Goal: Task Accomplishment & Management: Use online tool/utility

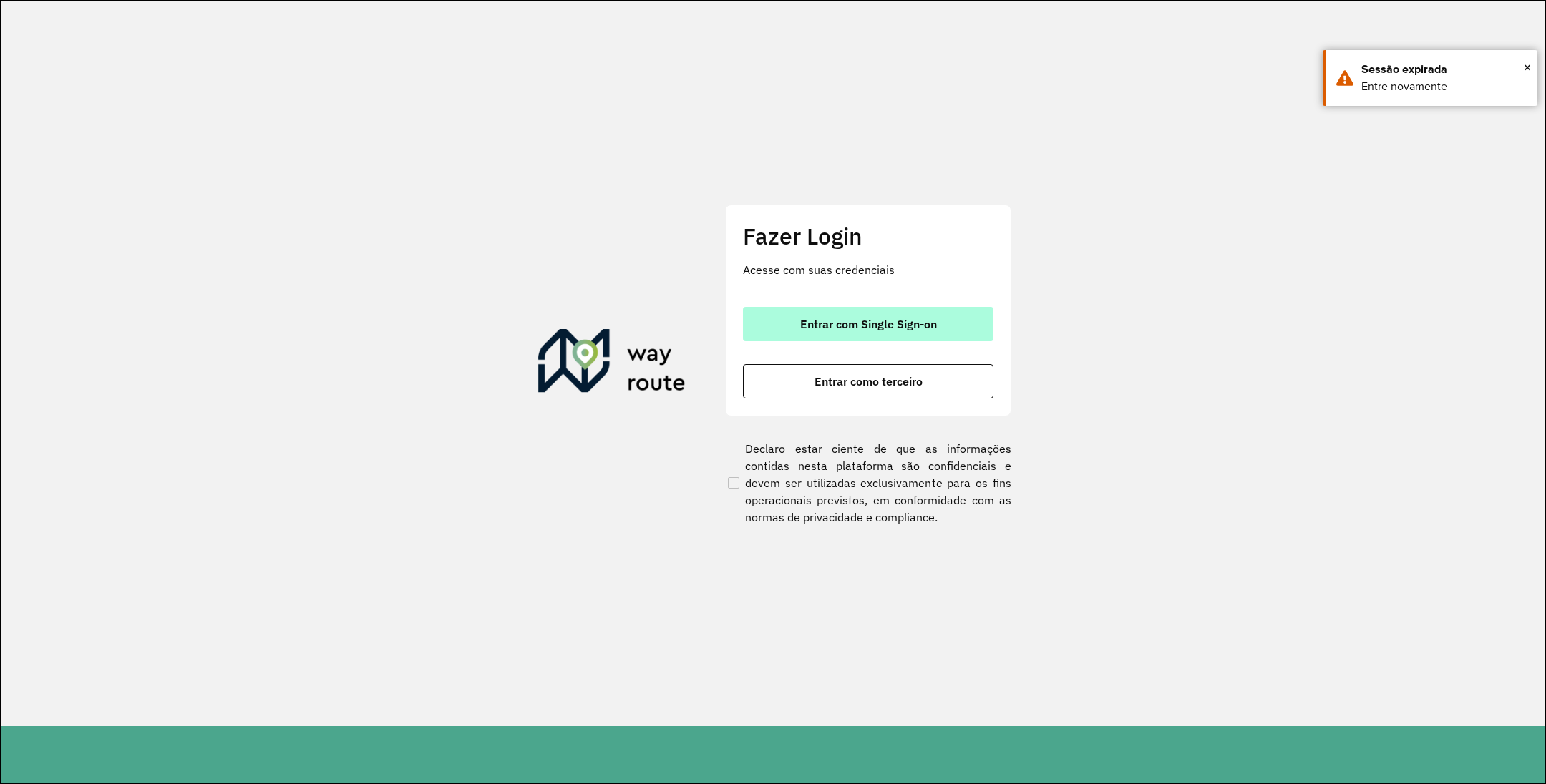
click at [836, 320] on span "Entrar com Single Sign-on" at bounding box center [868, 324] width 137 height 12
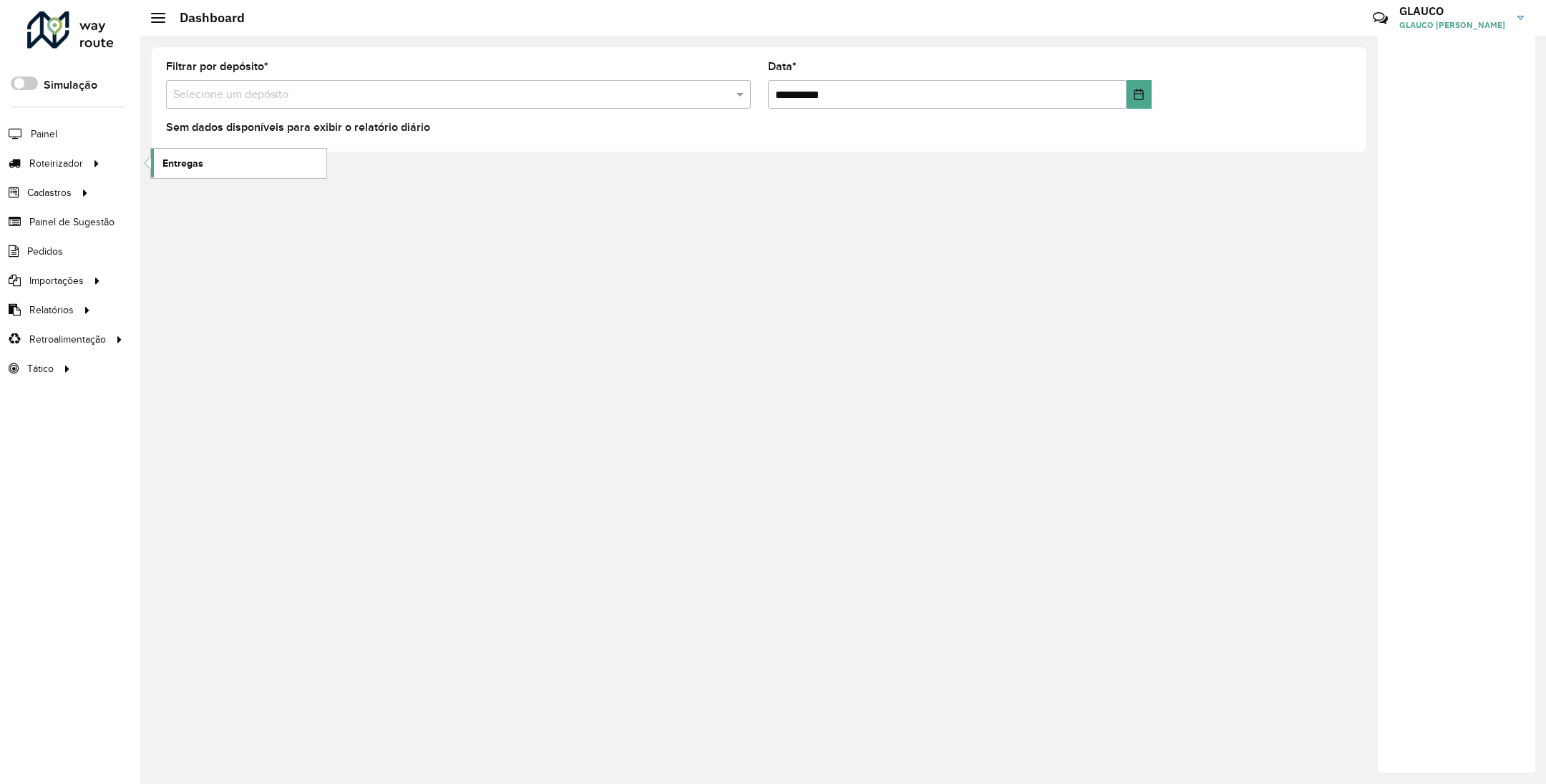
click at [194, 158] on span "Entregas" at bounding box center [183, 163] width 40 height 15
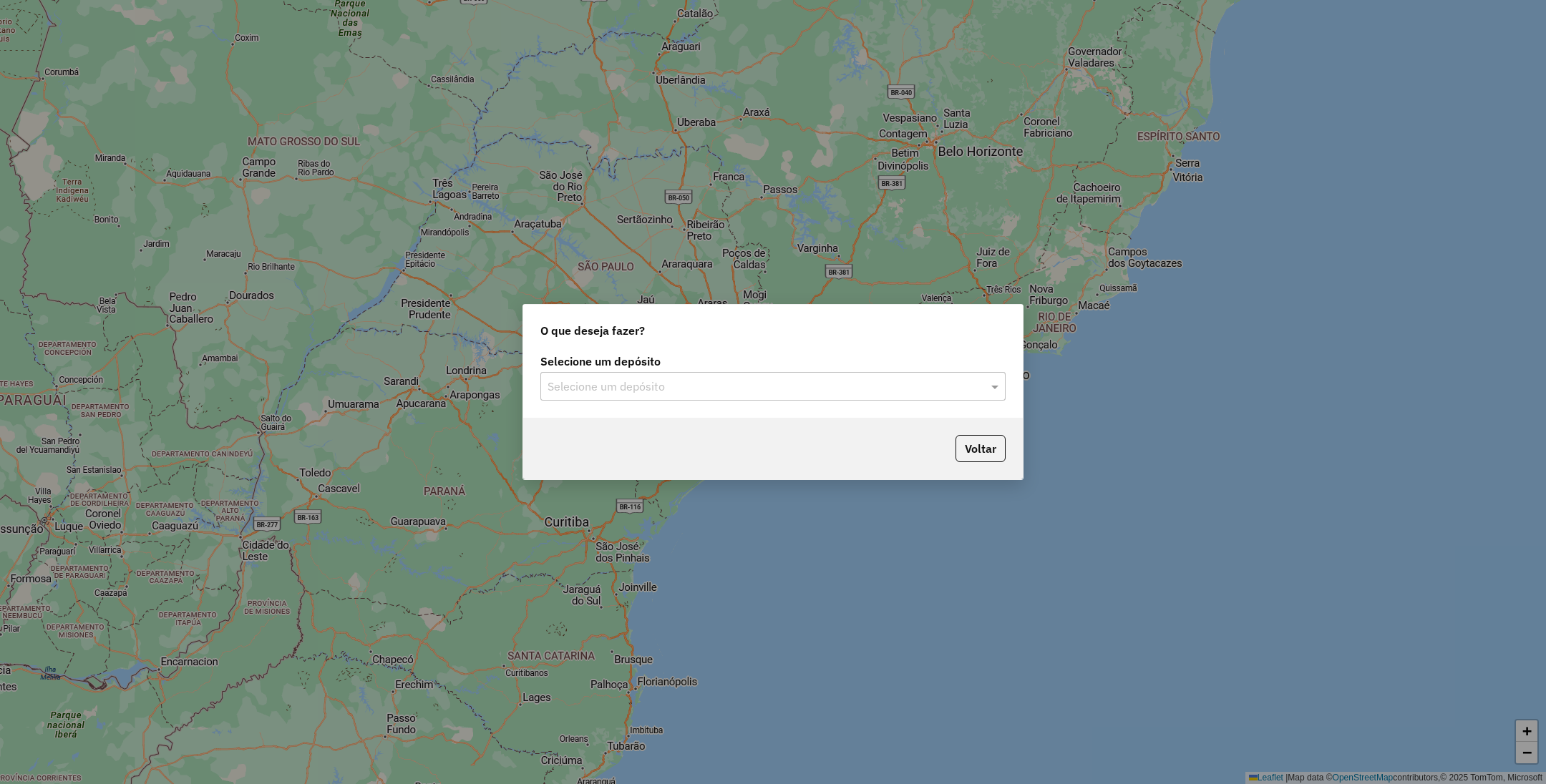
click at [772, 381] on input "text" at bounding box center [758, 387] width 422 height 17
type input "***"
click at [657, 430] on span "SAZ PY Coronel [PERSON_NAME]" at bounding box center [632, 427] width 169 height 12
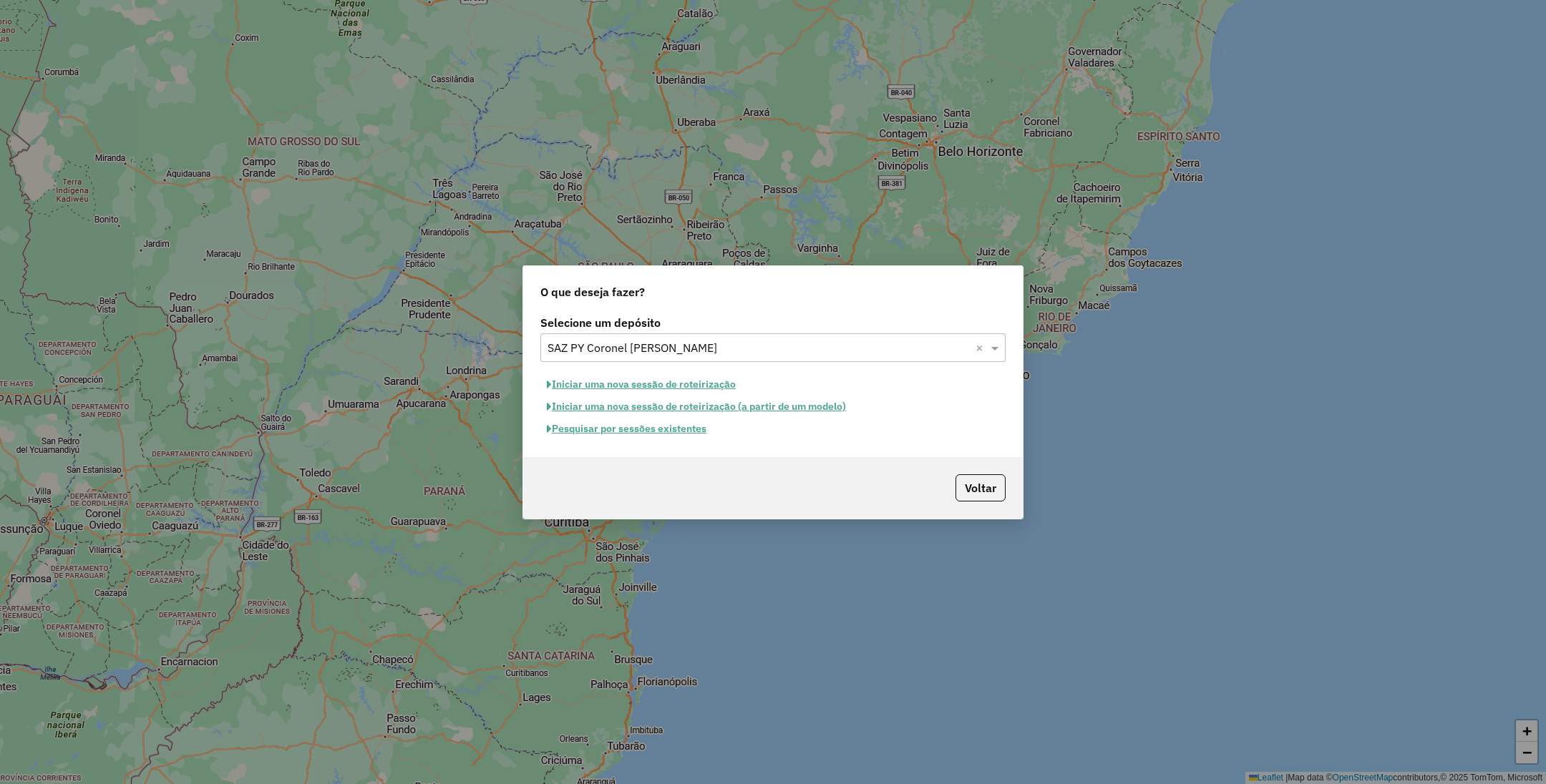
click at [647, 426] on button "Pesquisar por sessões existentes" at bounding box center [626, 429] width 173 height 23
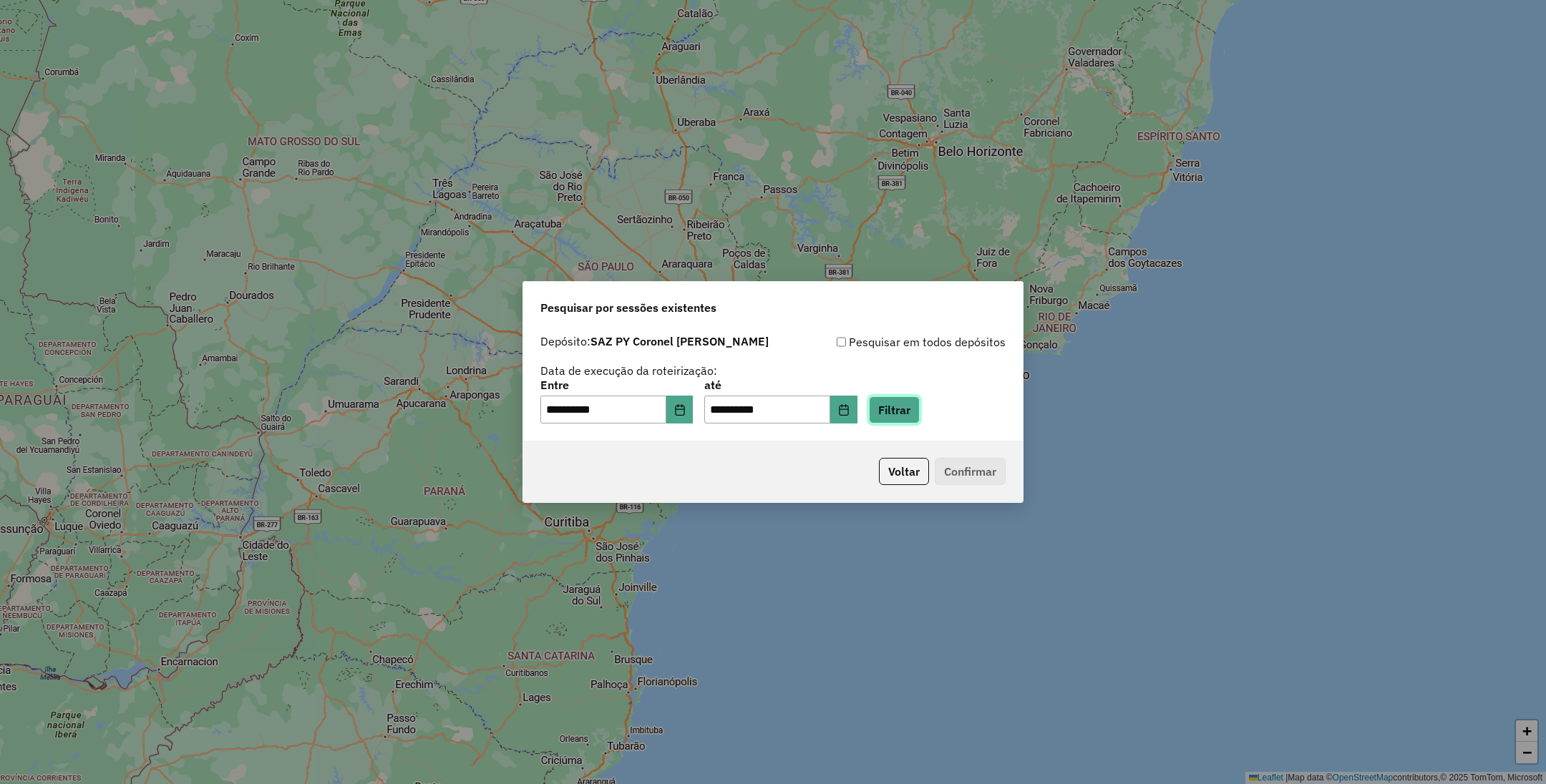
click at [909, 406] on button "Filtrar" at bounding box center [894, 409] width 51 height 27
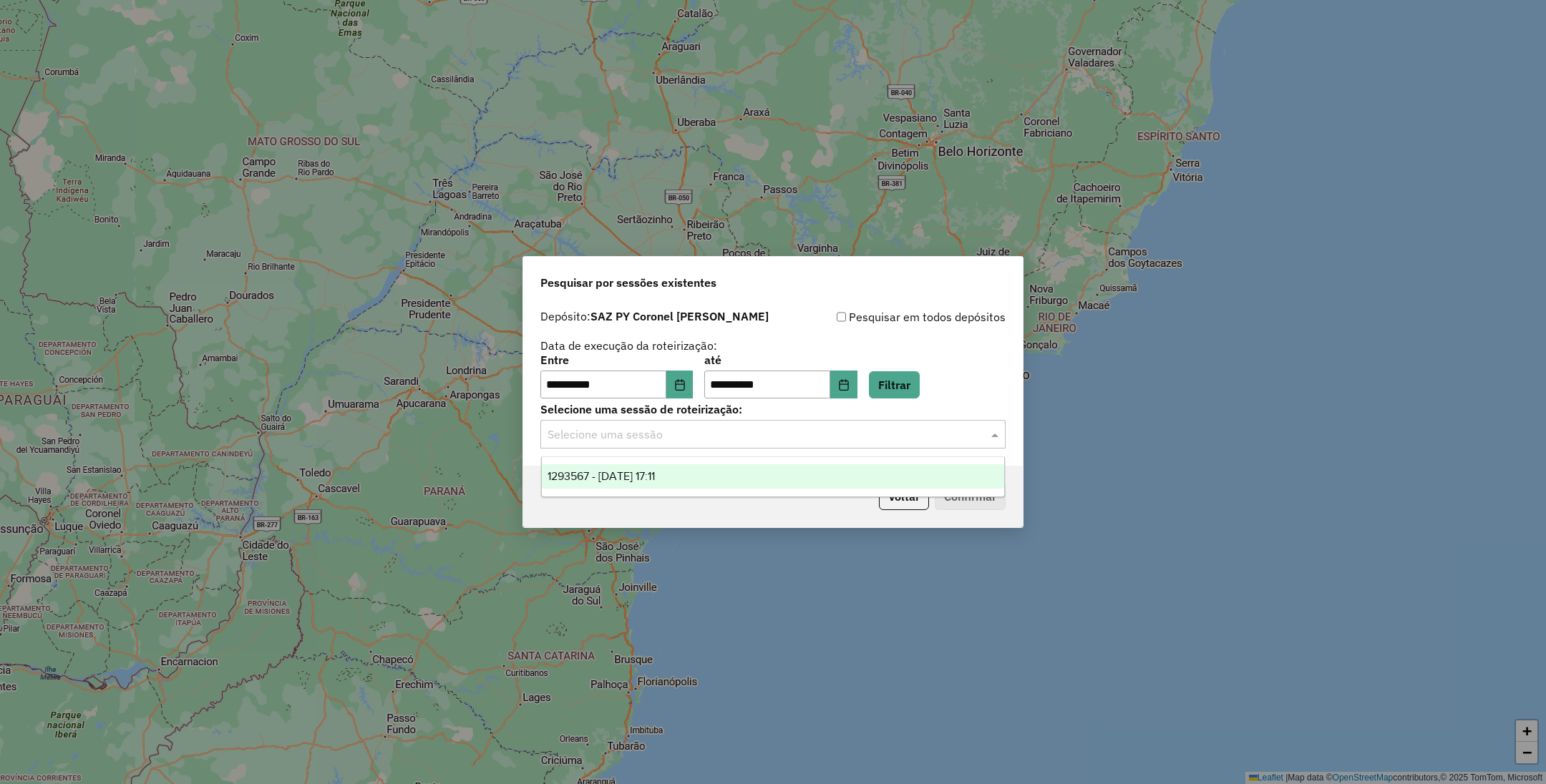
click at [743, 431] on input "text" at bounding box center [758, 435] width 422 height 17
click at [737, 468] on div "1293567 - 13/10/2025 17:11" at bounding box center [773, 476] width 463 height 24
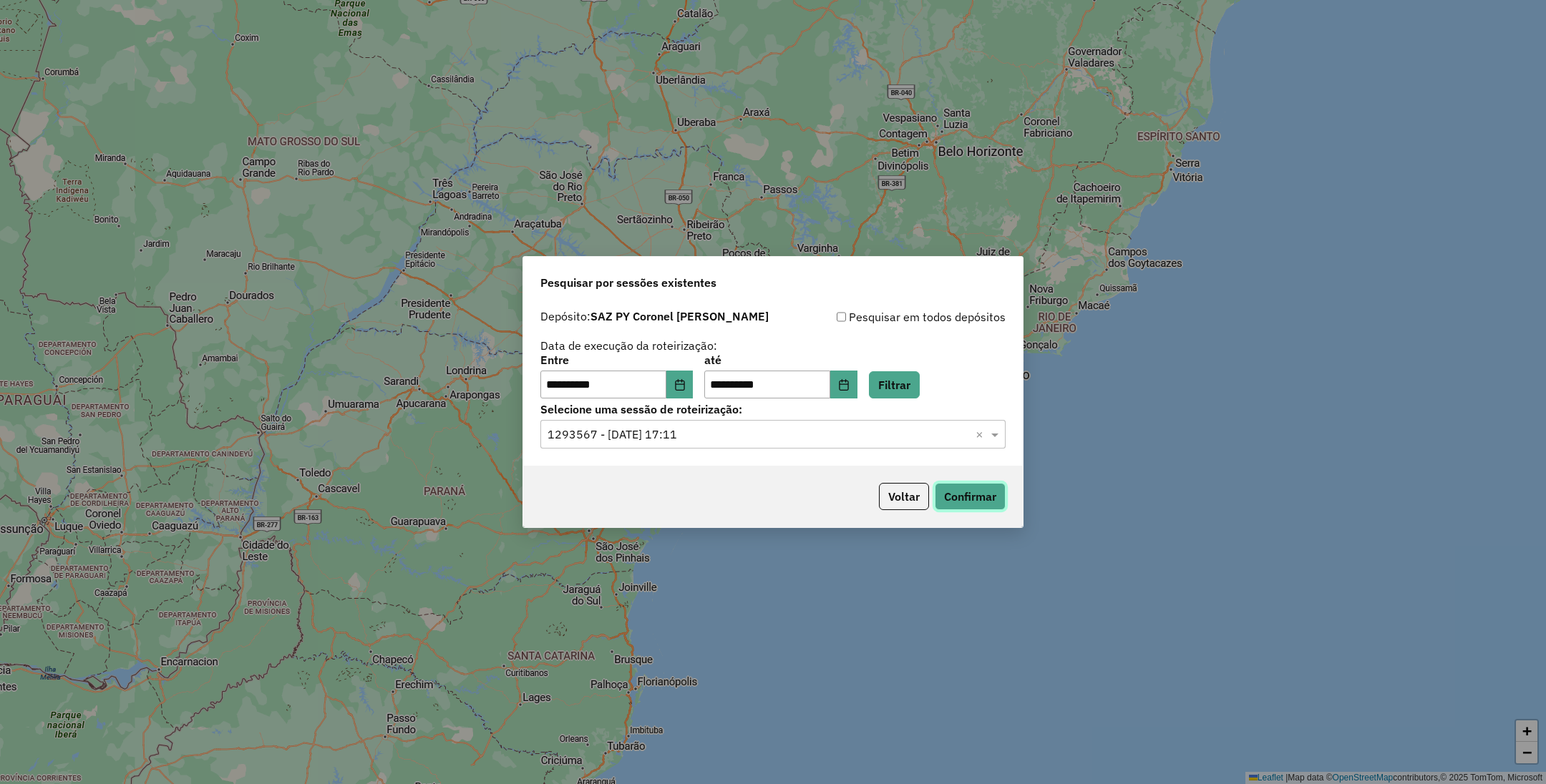
click at [997, 496] on button "Confirmar" at bounding box center [970, 497] width 71 height 27
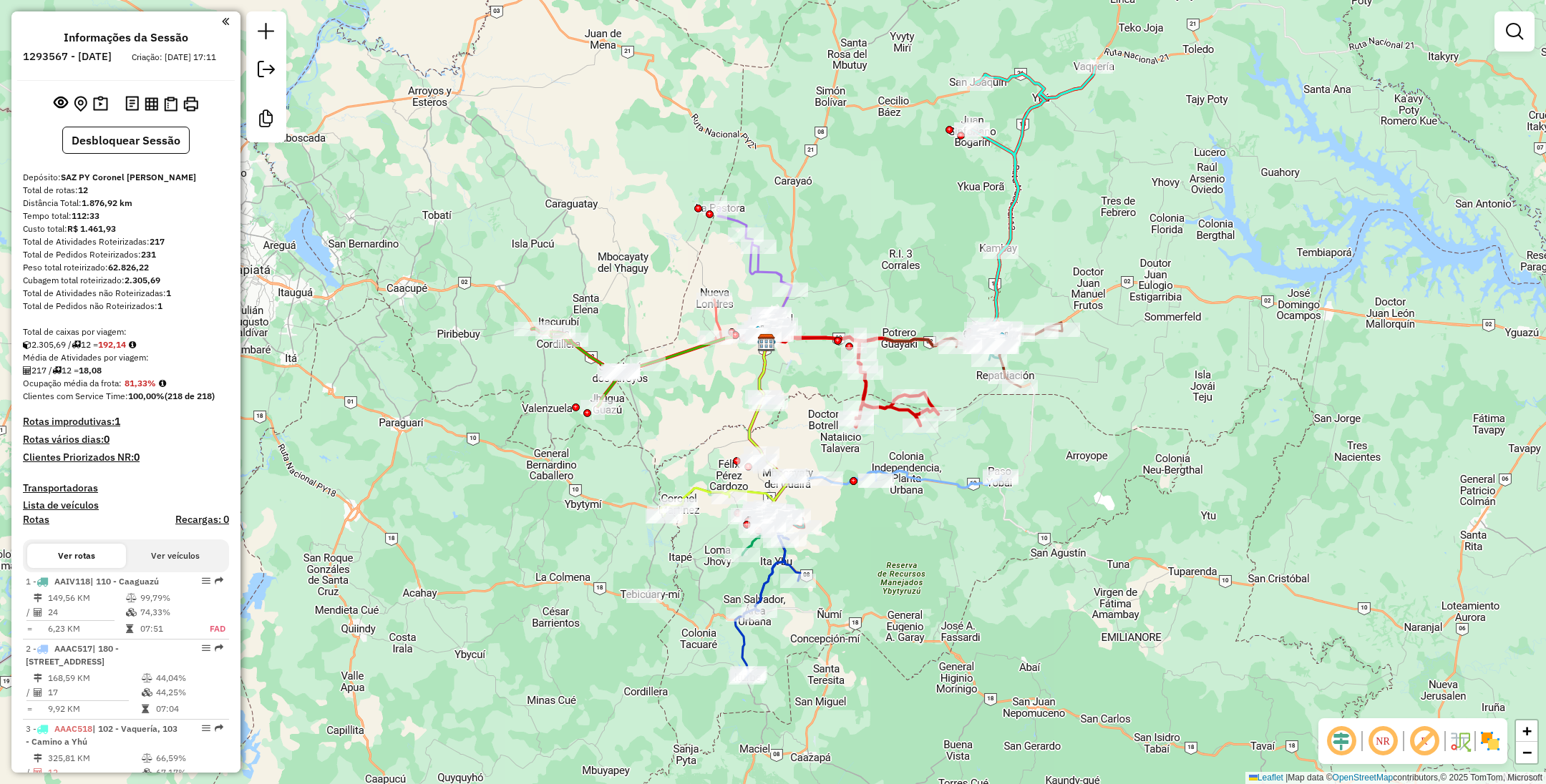
drag, startPoint x: 997, startPoint y: 645, endPoint x: 990, endPoint y: 595, distance: 50.5
click at [990, 595] on div "Janela de atendimento Grade de atendimento Capacidade Transportadoras Veículos …" at bounding box center [773, 392] width 1546 height 784
click at [741, 649] on icon at bounding box center [768, 596] width 65 height 162
select select "**********"
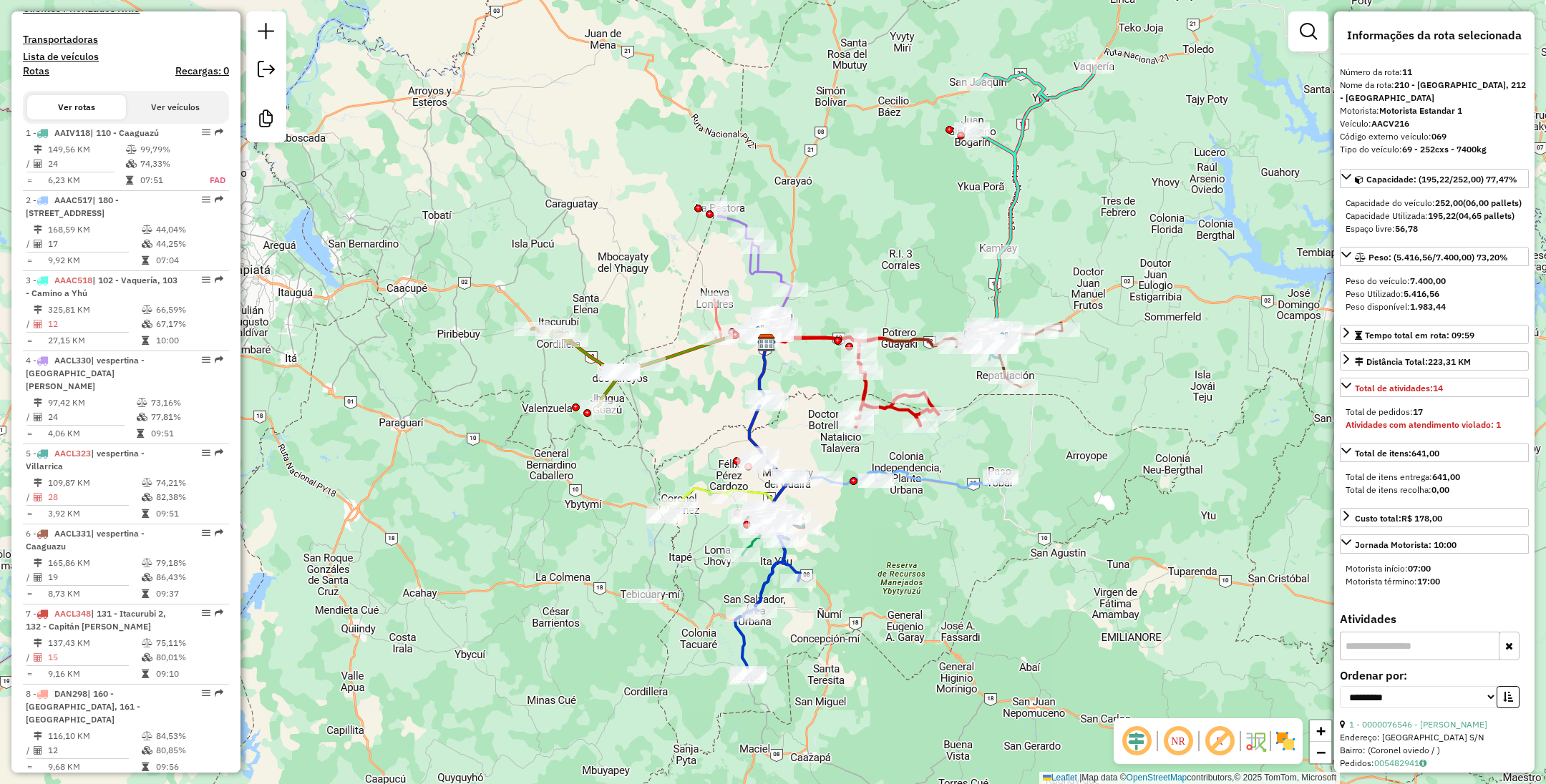
scroll to position [448, 0]
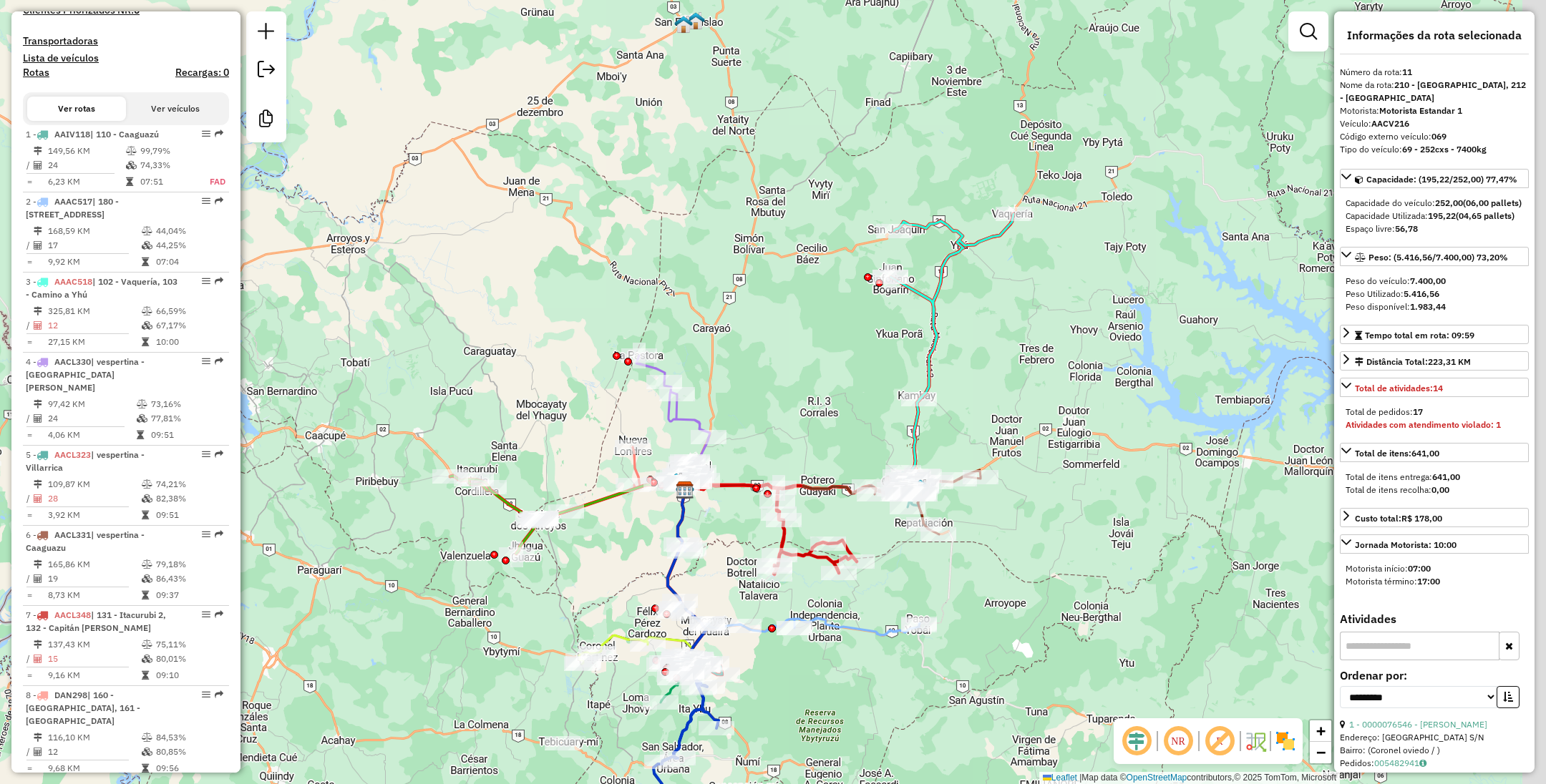
drag, startPoint x: 1135, startPoint y: 175, endPoint x: 1053, endPoint y: 322, distance: 168.3
click at [1053, 322] on div "Janela de atendimento Grade de atendimento Capacidade Transportadoras Veículos …" at bounding box center [773, 392] width 1546 height 784
click at [943, 256] on icon at bounding box center [952, 351] width 123 height 276
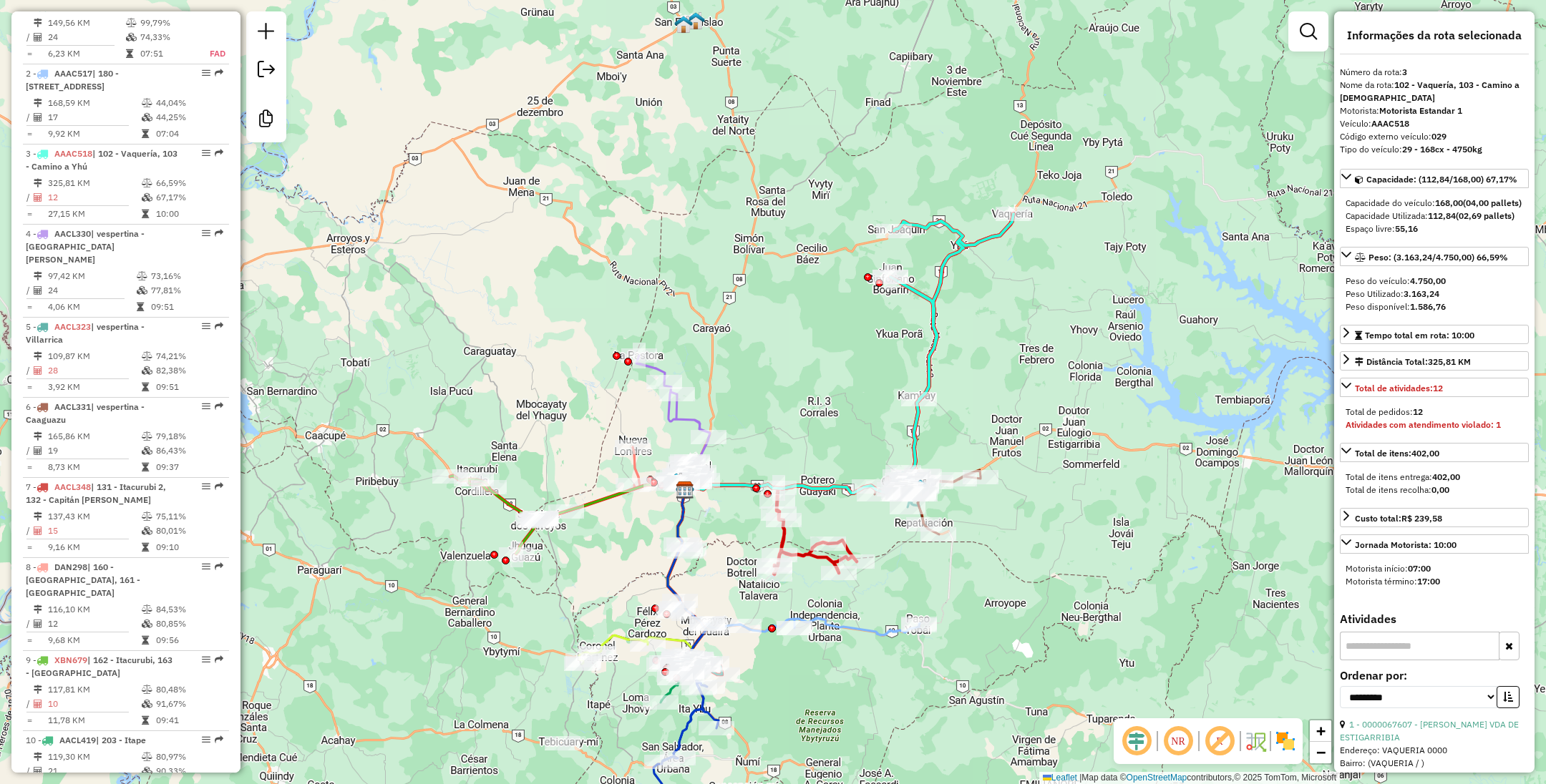
scroll to position [734, 0]
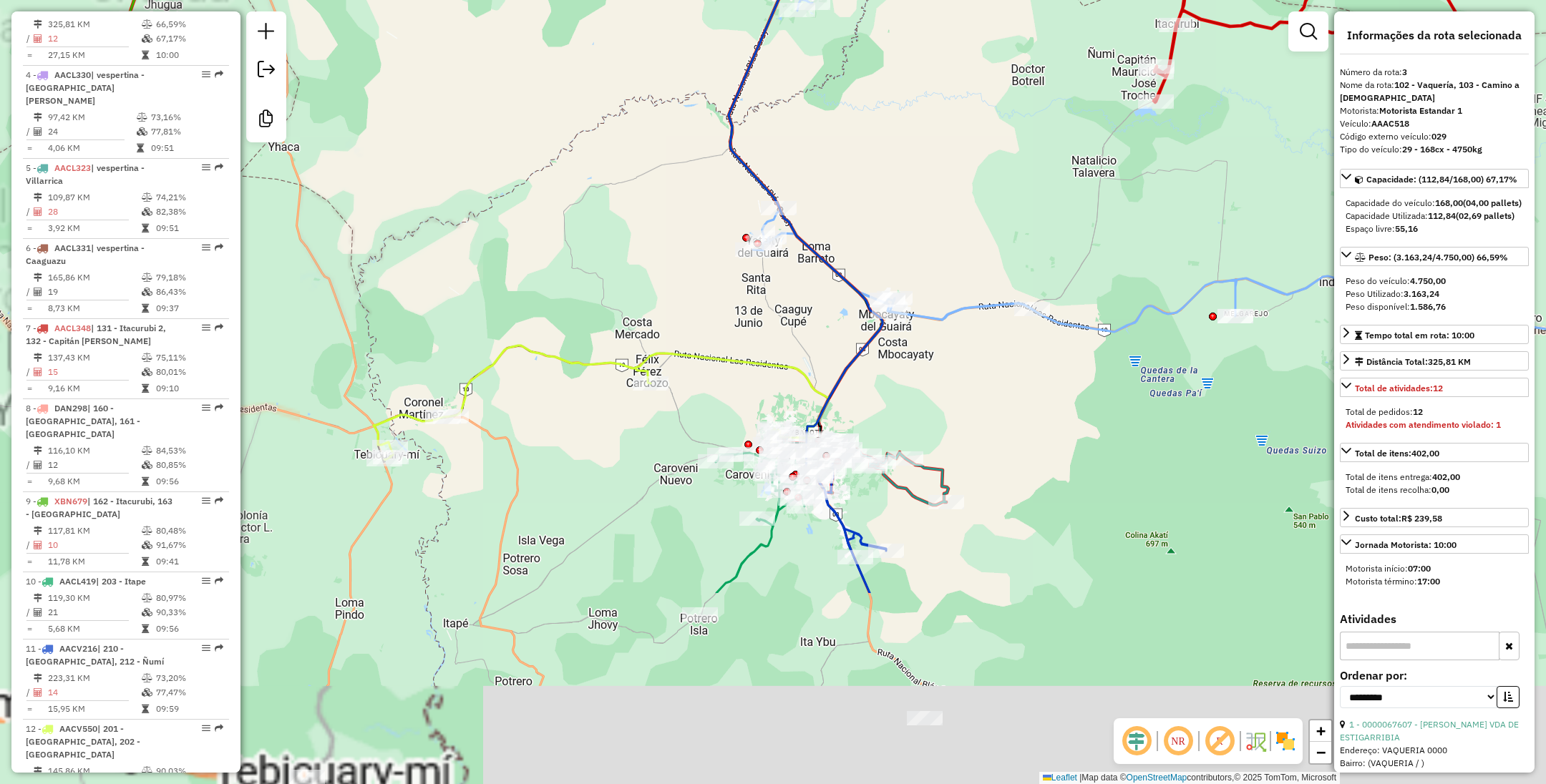
drag, startPoint x: 1011, startPoint y: 445, endPoint x: 1023, endPoint y: 395, distance: 51.4
click at [1023, 395] on div "Janela de atendimento Grade de atendimento Capacidade Transportadoras Veículos …" at bounding box center [773, 392] width 1546 height 784
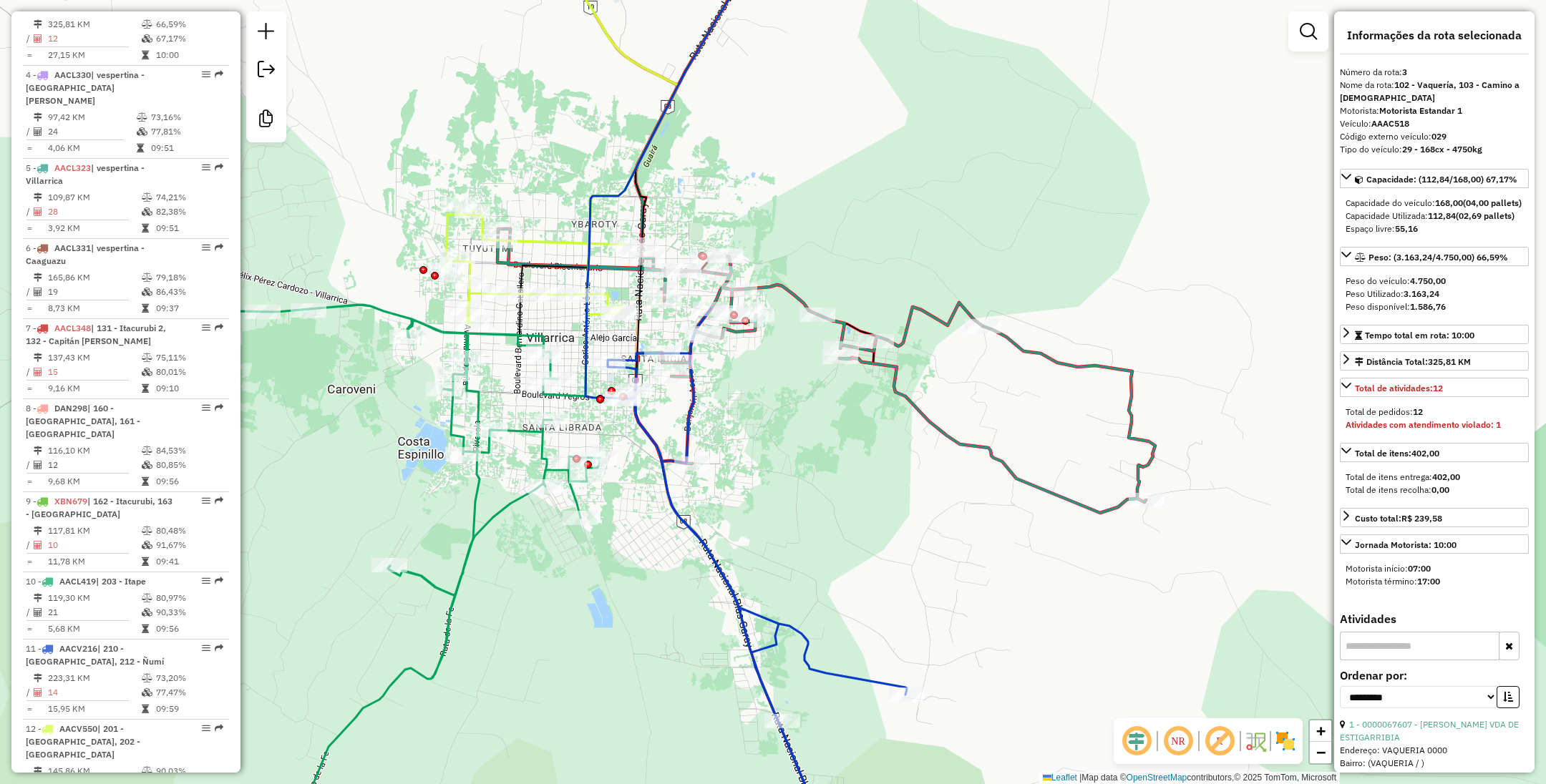
click at [979, 442] on icon at bounding box center [826, 371] width 658 height 284
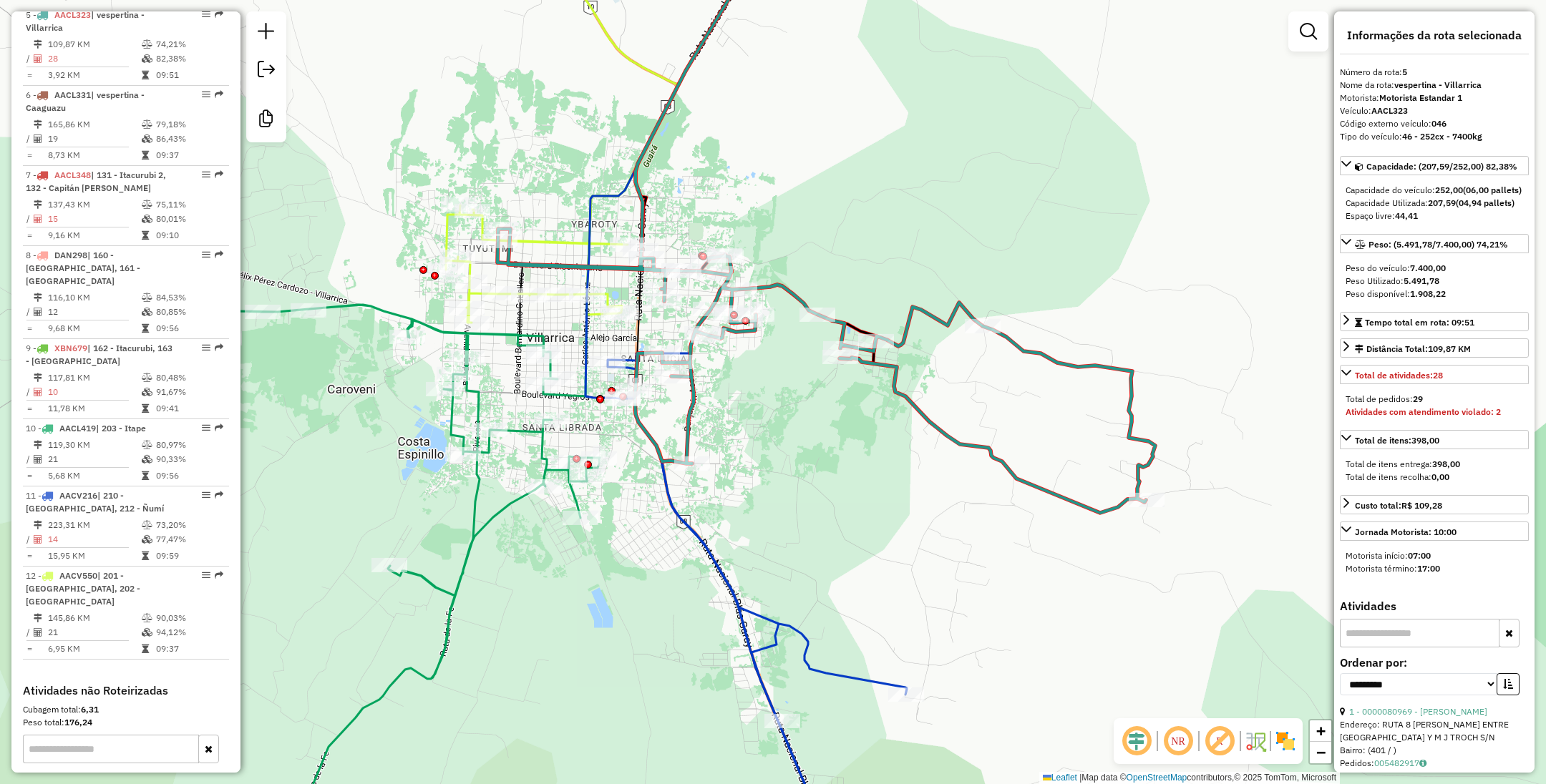
scroll to position [895, 0]
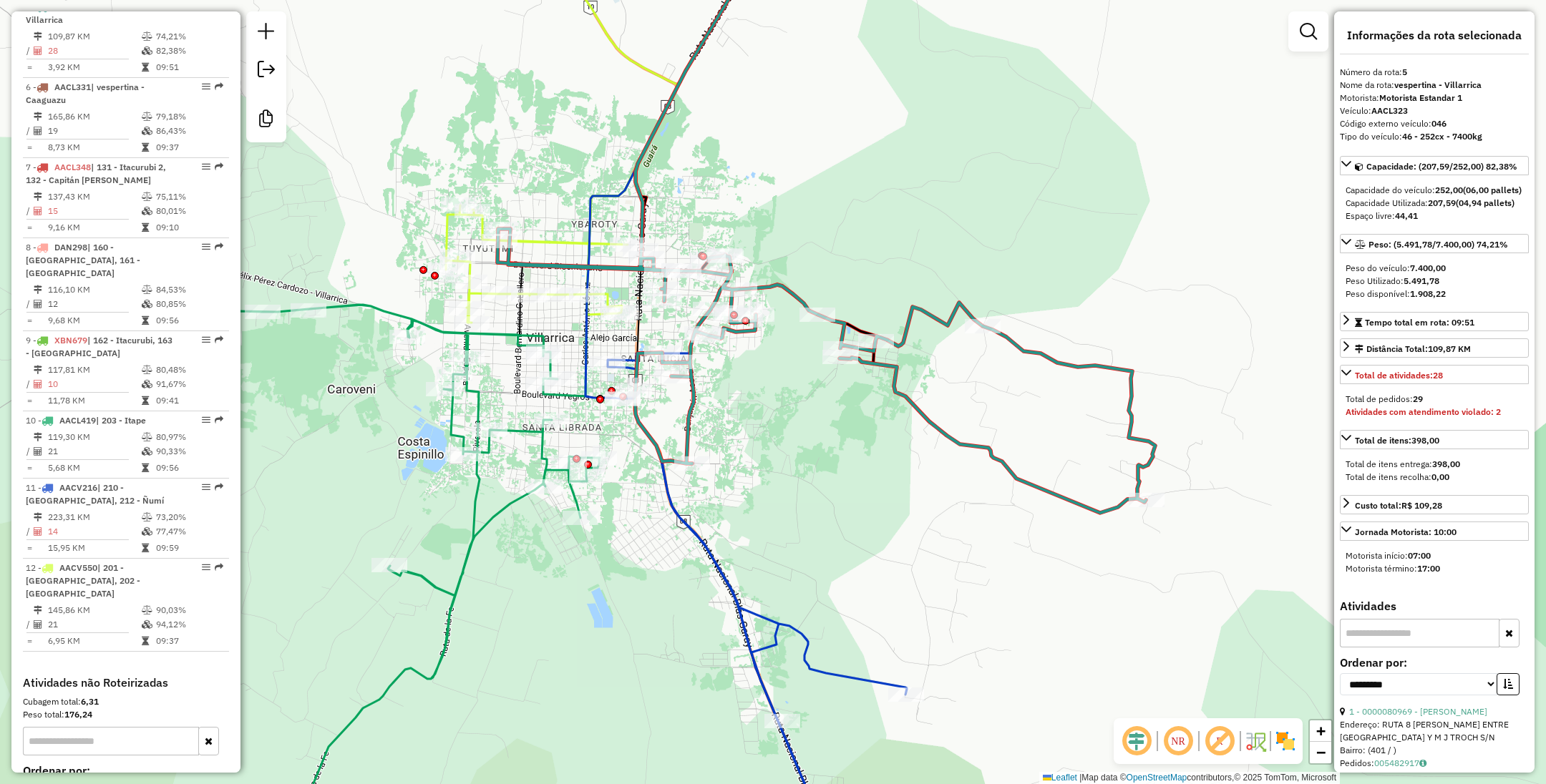
click at [513, 492] on div "Janela de atendimento Grade de atendimento Capacidade Transportadoras Veículos …" at bounding box center [773, 392] width 1546 height 784
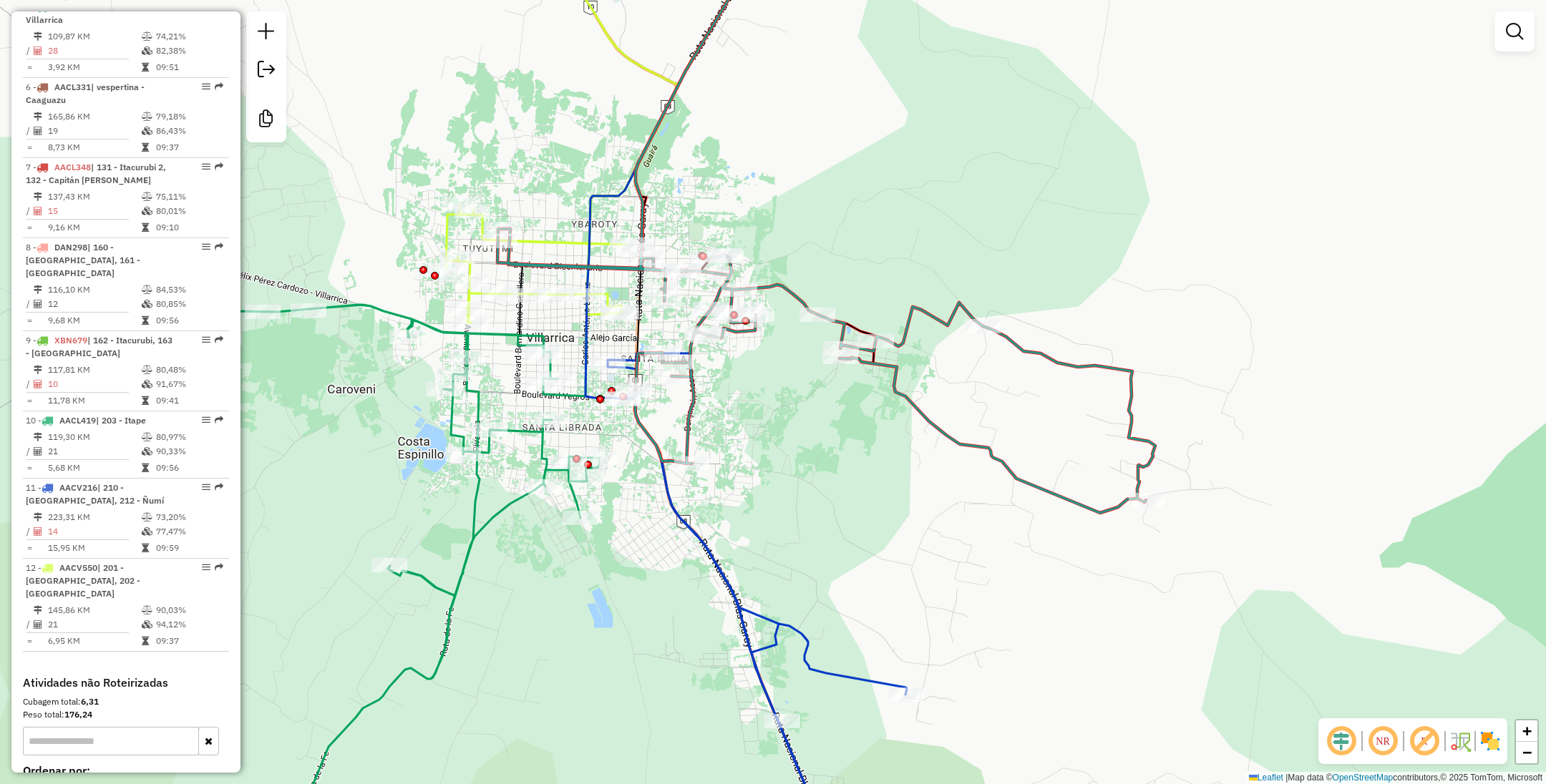
click at [510, 507] on icon at bounding box center [412, 584] width 375 height 558
select select "**********"
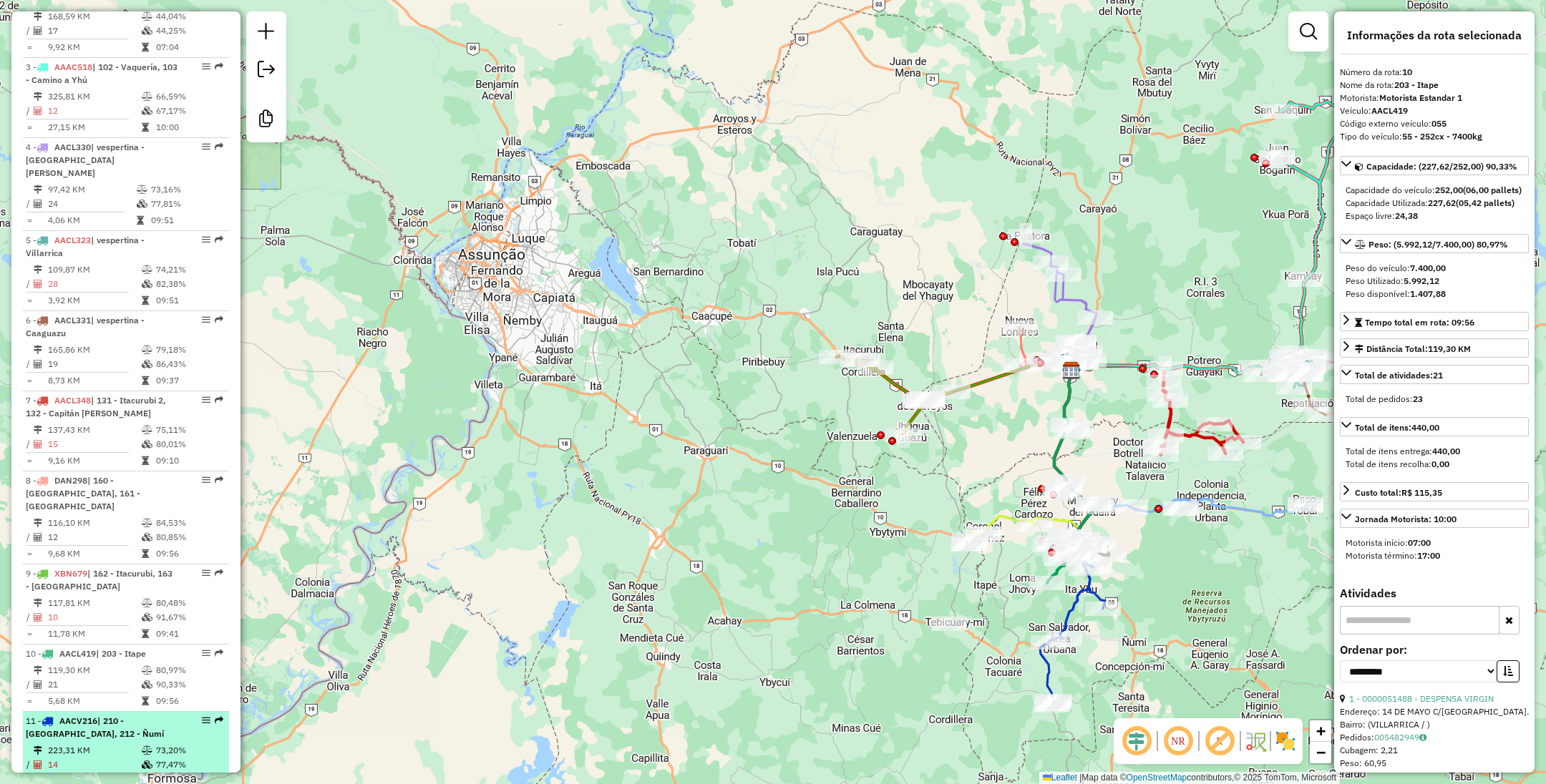
scroll to position [769, 0]
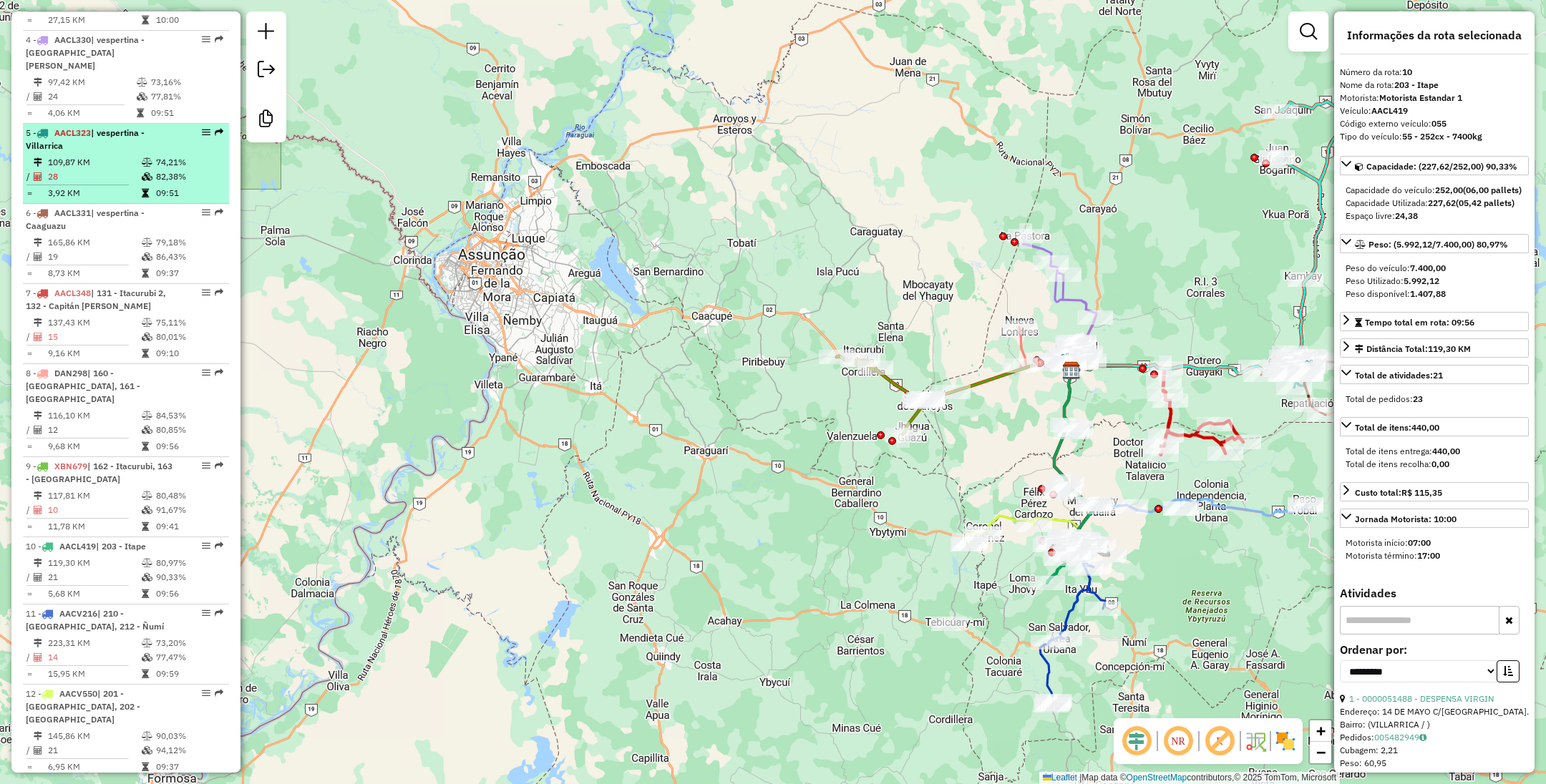
click at [118, 152] on div "5 - AACL323 | vespertina - [GEOGRAPHIC_DATA]" at bounding box center [101, 139] width 152 height 26
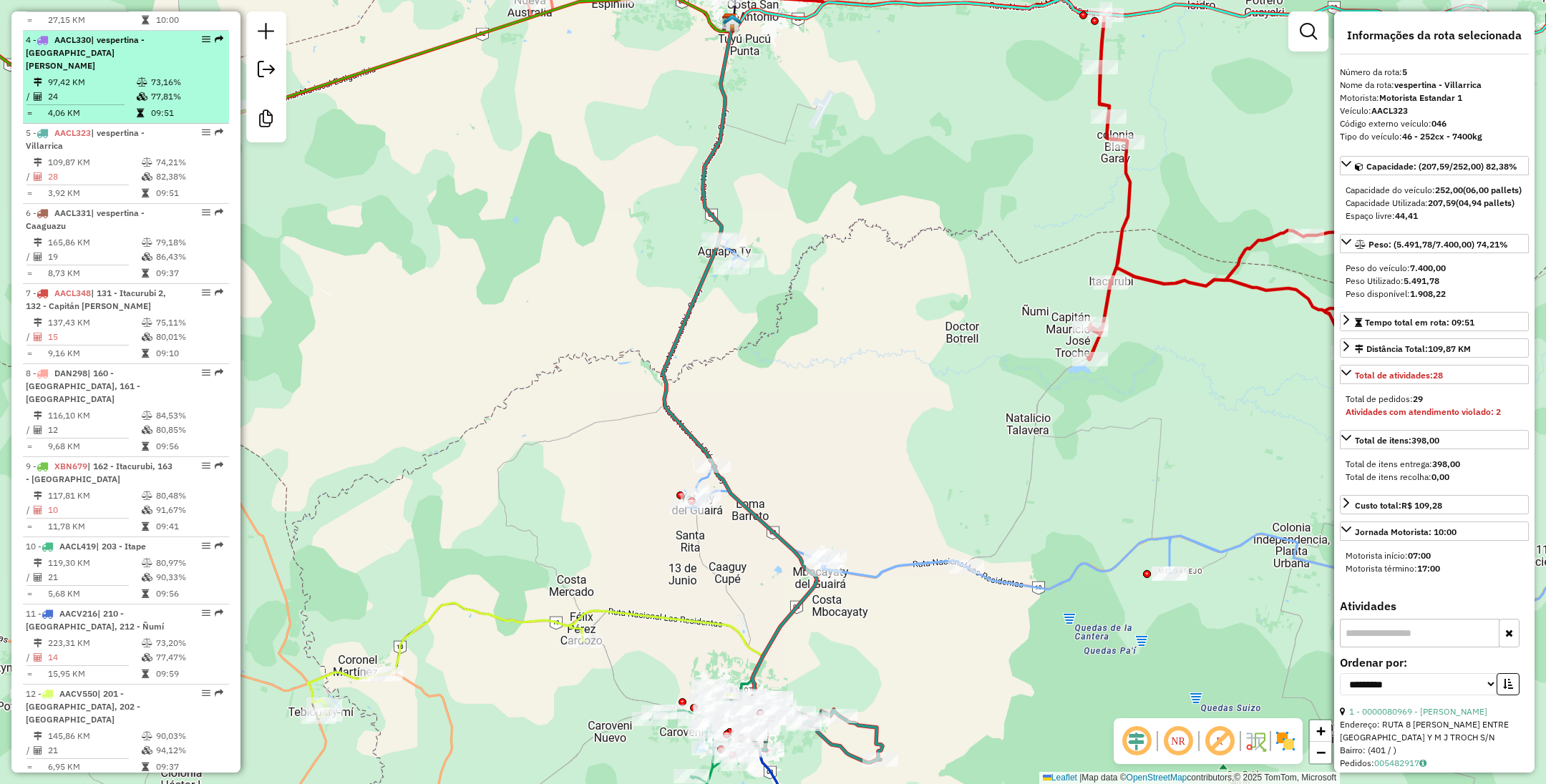
click at [116, 89] on td "97,42 KM" at bounding box center [92, 82] width 89 height 14
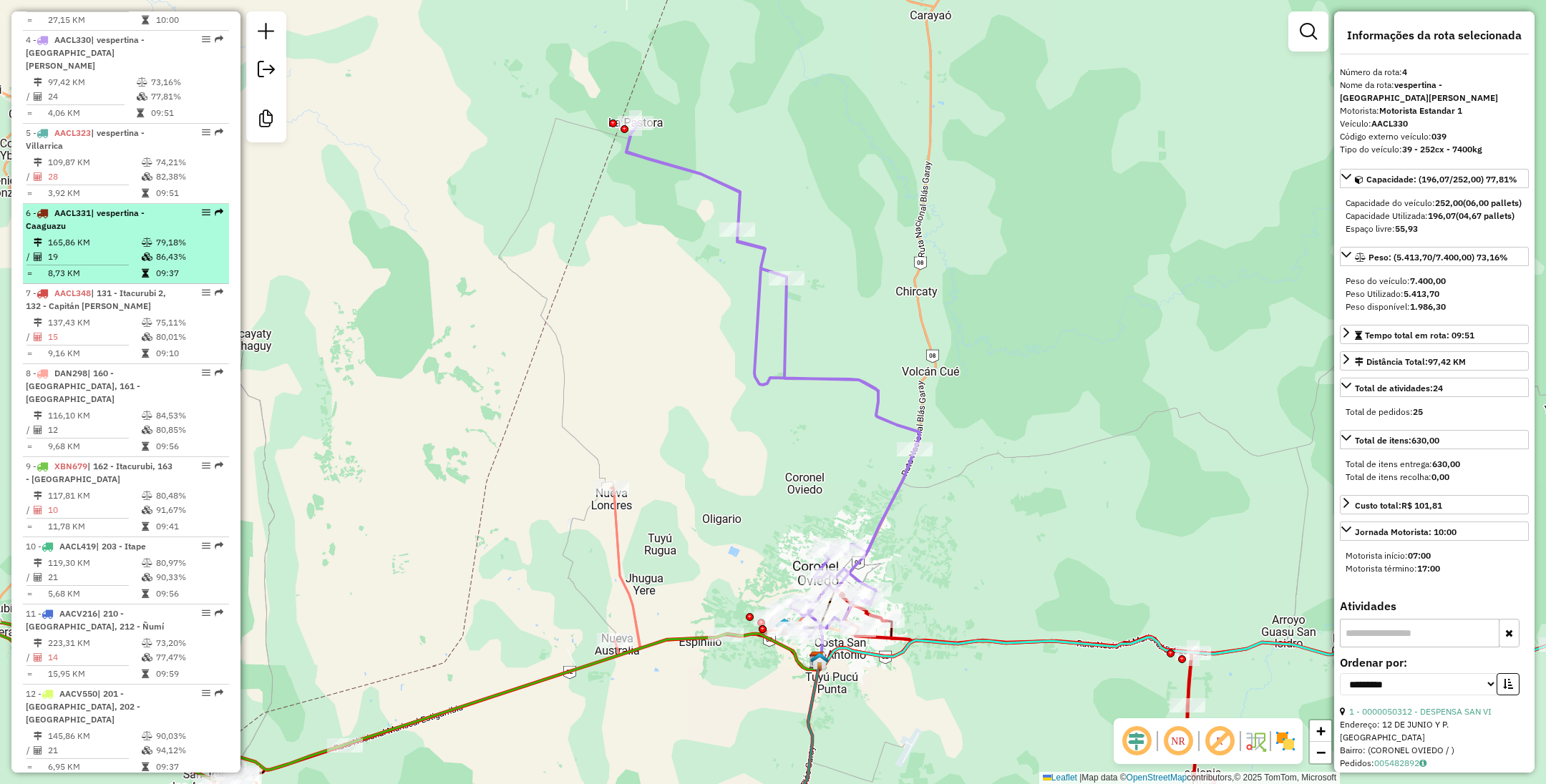
click at [135, 232] on div "6 - AACL331 | vespertina - Caaguazu" at bounding box center [101, 219] width 152 height 26
